Goal: Find specific page/section: Find specific page/section

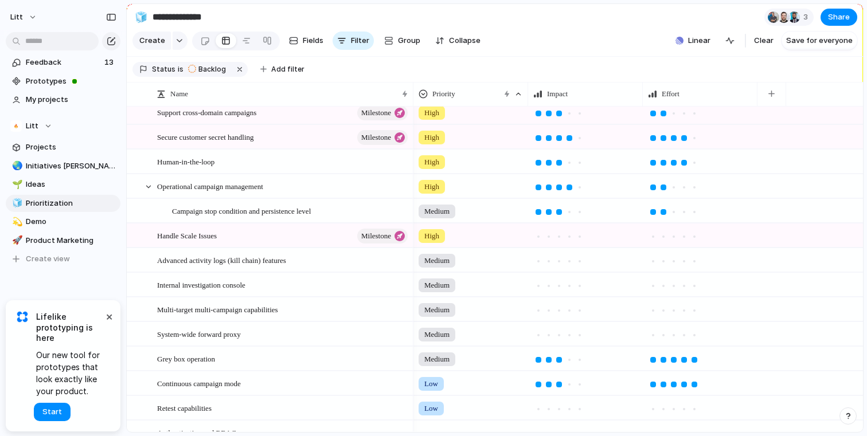
scroll to position [104, 0]
click at [57, 149] on span "Projects" at bounding box center [71, 147] width 91 height 11
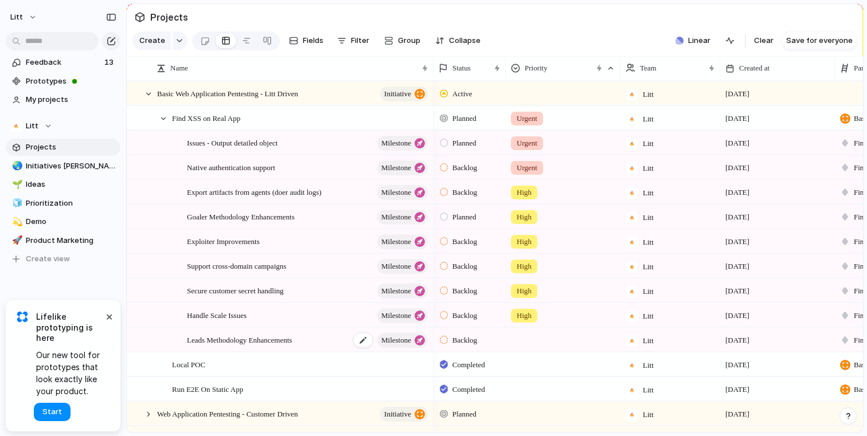
click at [323, 344] on div "Leads Methodology Enhancements Milestone" at bounding box center [308, 341] width 243 height 24
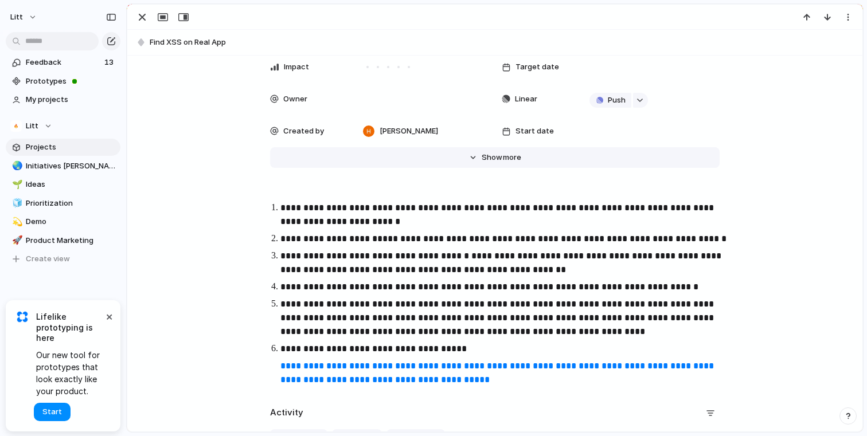
scroll to position [194, 0]
